Goal: Task Accomplishment & Management: Use online tool/utility

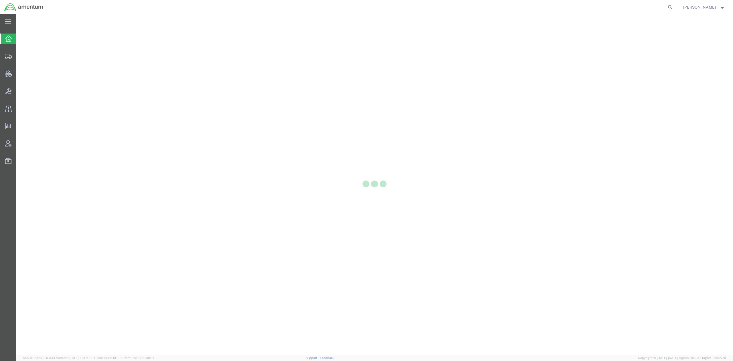
click at [32, 54] on div at bounding box center [374, 184] width 717 height 340
click at [33, 58] on div at bounding box center [374, 184] width 717 height 340
click at [11, 60] on div at bounding box center [8, 55] width 16 height 11
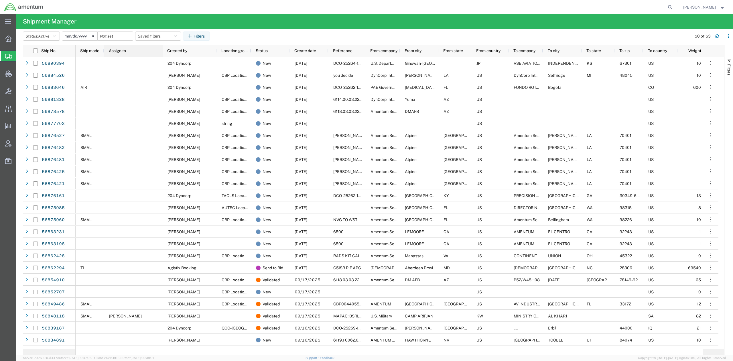
click at [149, 50] on div "Assign to" at bounding box center [135, 50] width 52 height 9
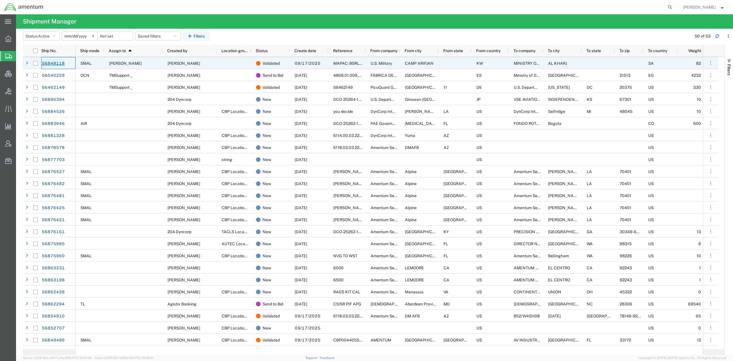
click at [53, 65] on link "56848118" at bounding box center [52, 63] width 23 height 9
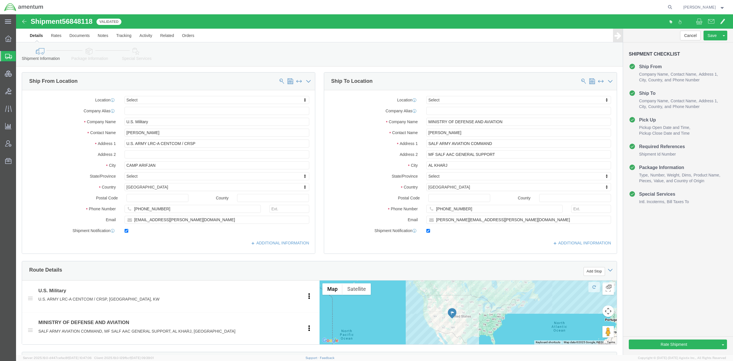
select select
click button "Rate Shipment"
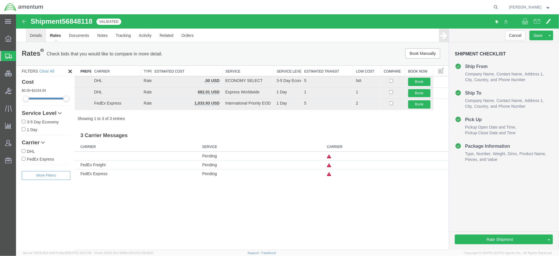
click at [33, 37] on link "Details" at bounding box center [35, 35] width 20 height 14
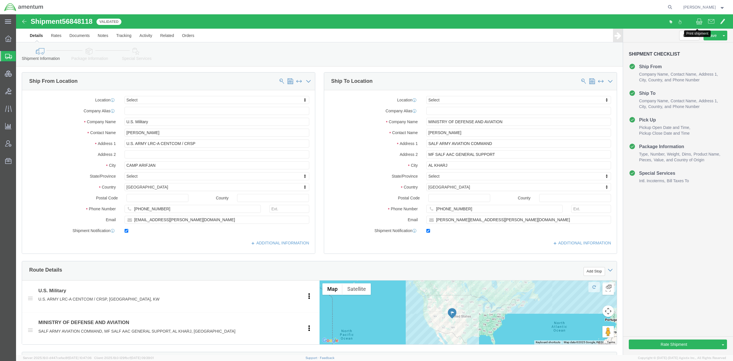
click span
